Goal: Information Seeking & Learning: Learn about a topic

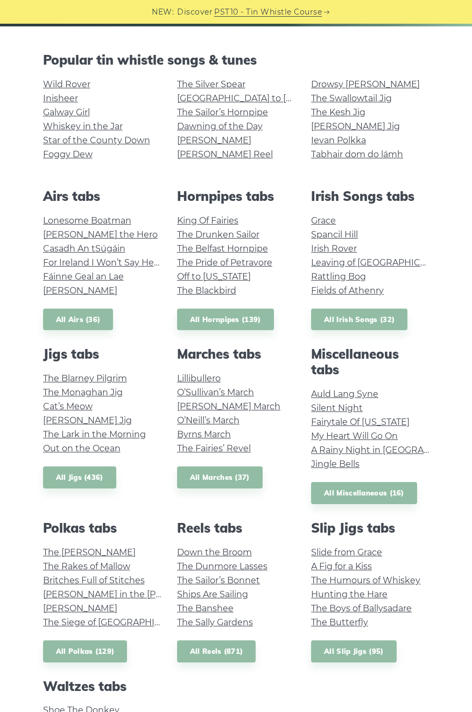
click at [385, 654] on link "All Slip Jigs (95)" at bounding box center [353, 651] width 85 height 22
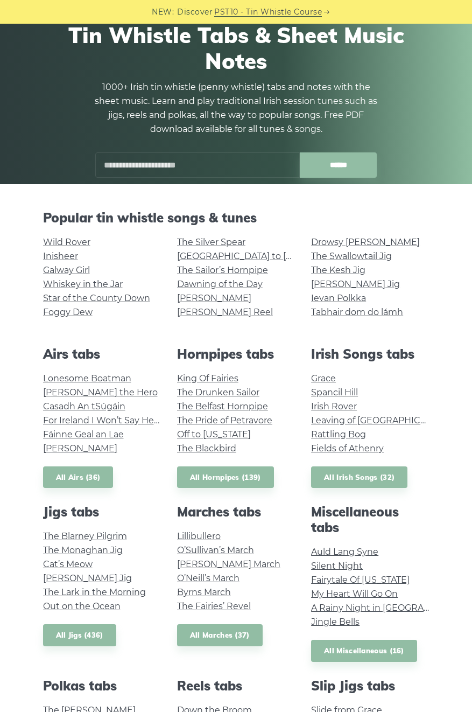
scroll to position [60, 0]
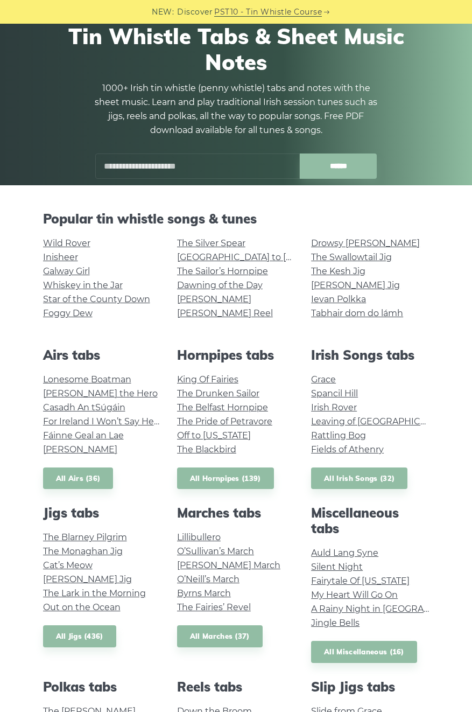
click at [111, 287] on link "Whiskey in the Jar" at bounding box center [83, 285] width 80 height 10
click at [69, 239] on link "Wild Rover" at bounding box center [66, 243] width 47 height 10
click at [253, 260] on link "[GEOGRAPHIC_DATA] to [GEOGRAPHIC_DATA]" at bounding box center [276, 257] width 199 height 10
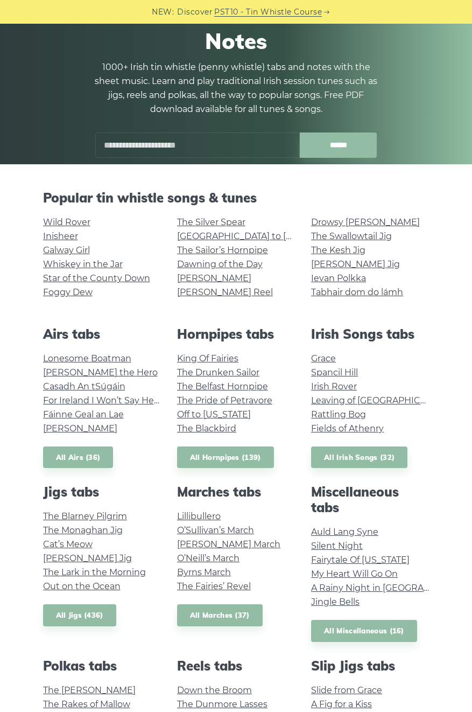
scroll to position [78, 0]
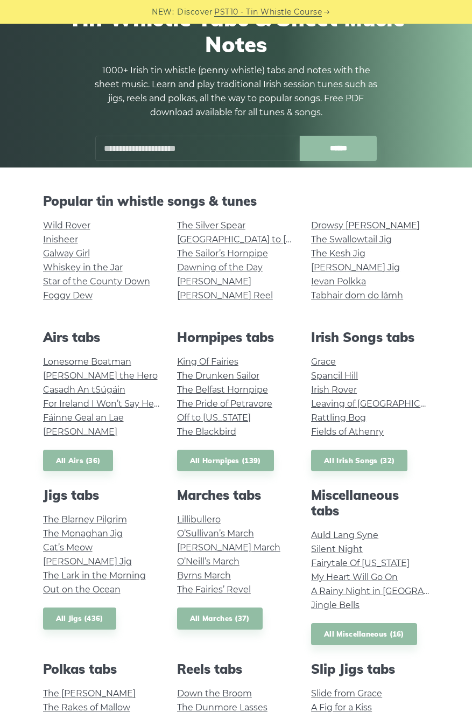
click at [314, 364] on link "Grace" at bounding box center [323, 361] width 25 height 10
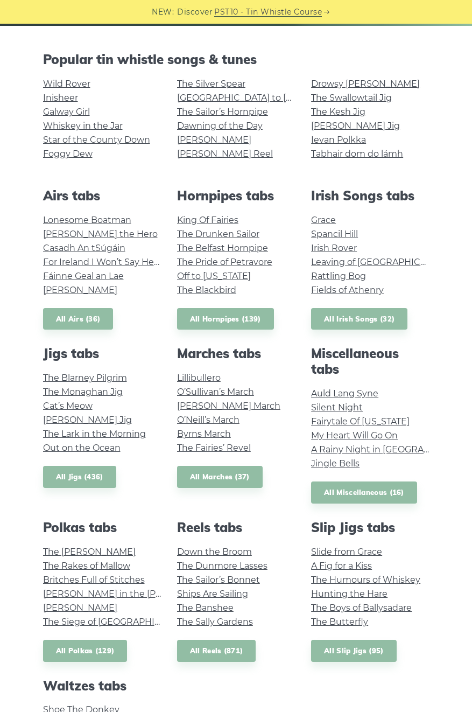
scroll to position [220, 0]
click at [119, 225] on link "Lonesome Boatman" at bounding box center [87, 219] width 88 height 10
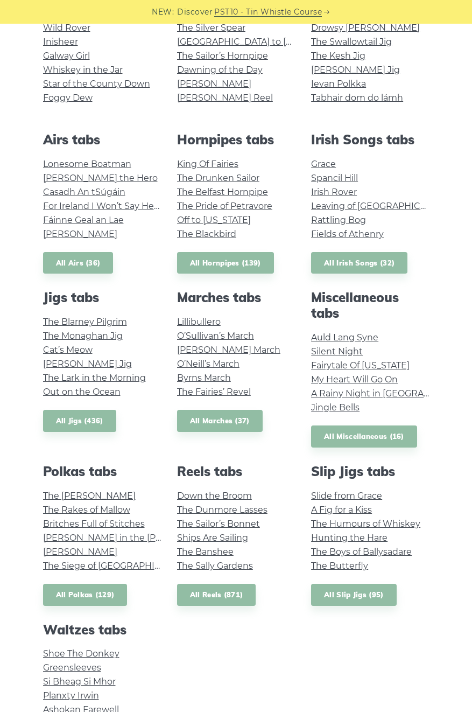
scroll to position [0, 0]
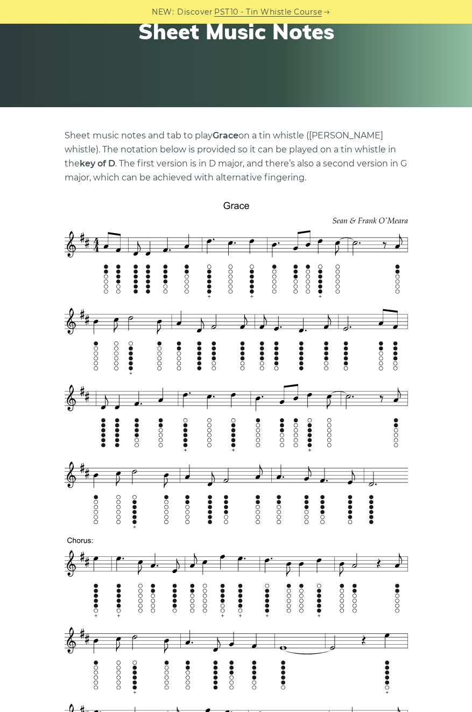
scroll to position [139, 0]
